Goal: Transaction & Acquisition: Download file/media

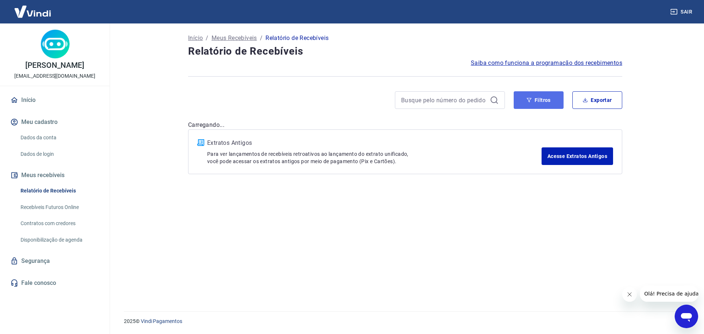
click at [526, 103] on button "Filtros" at bounding box center [539, 100] width 50 height 18
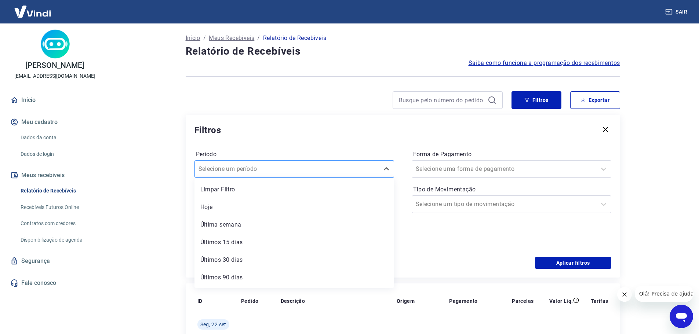
click at [376, 169] on div "Selecione um período" at bounding box center [287, 169] width 184 height 13
click at [308, 131] on div "Filtros" at bounding box center [402, 130] width 417 height 13
click at [379, 204] on icon at bounding box center [383, 204] width 9 height 9
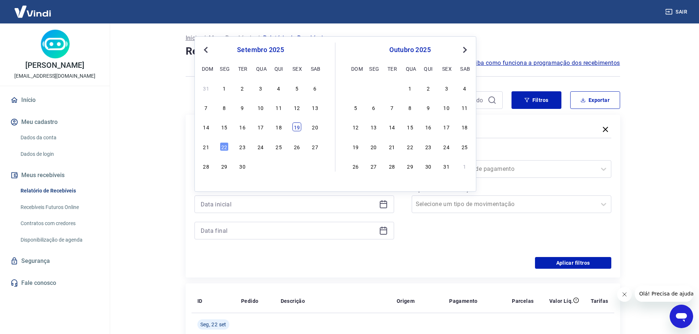
click at [299, 130] on div "19" at bounding box center [296, 127] width 9 height 9
type input "[DATE]"
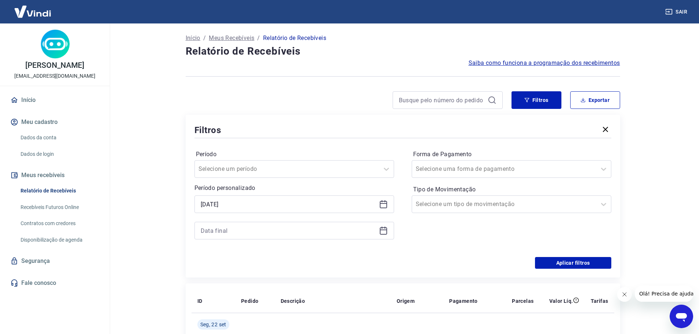
click at [380, 231] on icon at bounding box center [383, 230] width 9 height 9
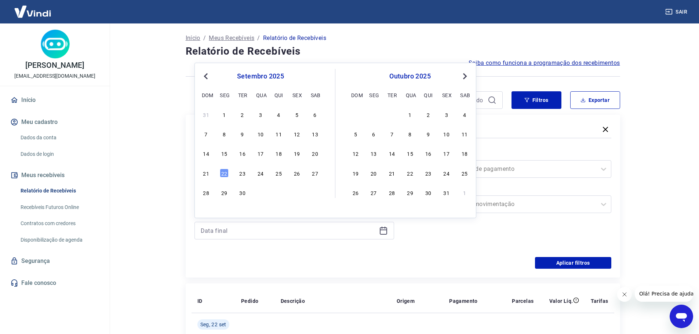
click at [294, 174] on div "26" at bounding box center [296, 173] width 9 height 9
type input "[DATE]"
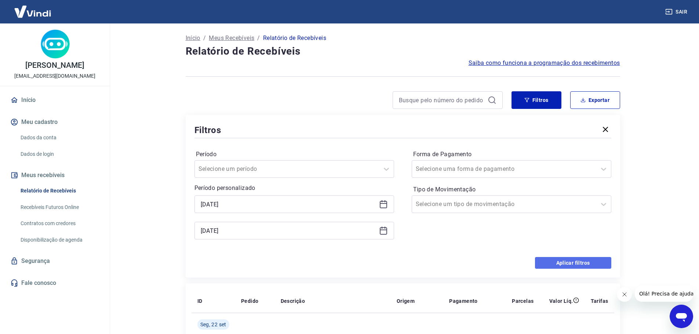
click at [569, 261] on button "Aplicar filtros" at bounding box center [573, 263] width 76 height 12
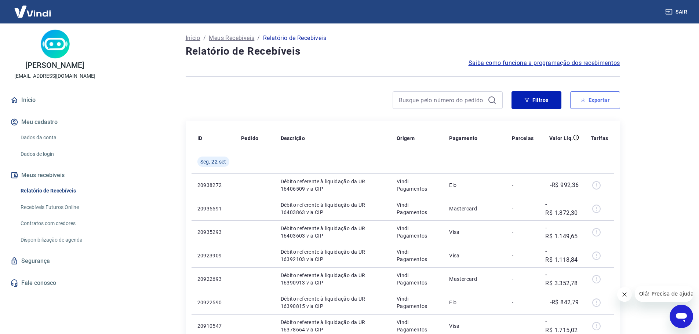
click at [596, 101] on button "Exportar" at bounding box center [595, 100] width 50 height 18
type input "[DATE]"
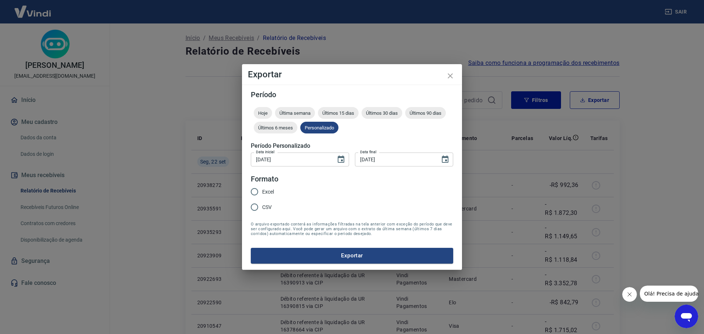
click at [271, 191] on span "Excel" at bounding box center [268, 192] width 12 height 8
click at [262, 191] on input "Excel" at bounding box center [254, 191] width 15 height 15
radio input "true"
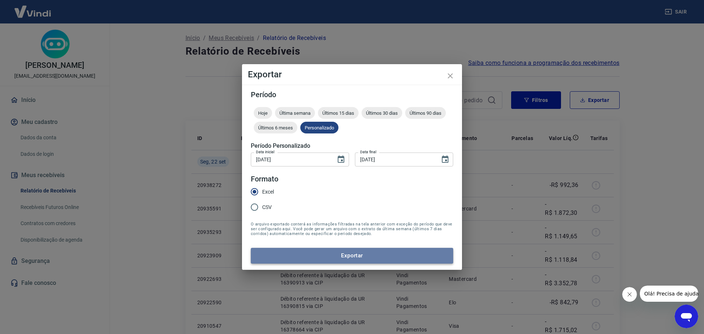
click at [347, 255] on button "Exportar" at bounding box center [352, 255] width 202 height 15
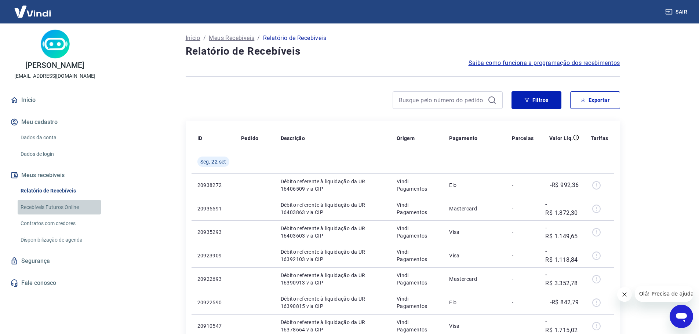
click at [63, 208] on link "Recebíveis Futuros Online" at bounding box center [59, 207] width 83 height 15
